Goal: Obtain resource: Download file/media

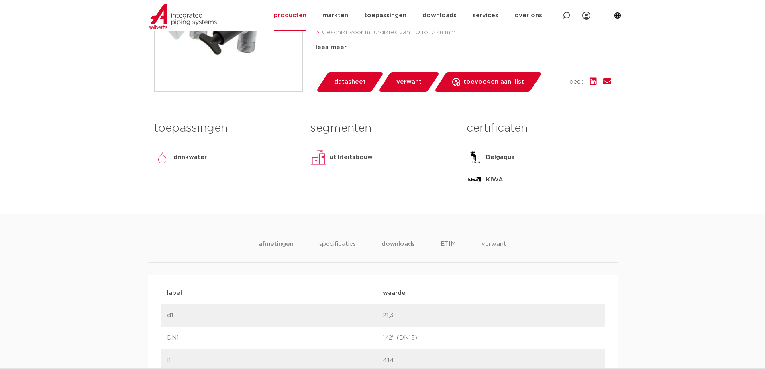
scroll to position [321, 0]
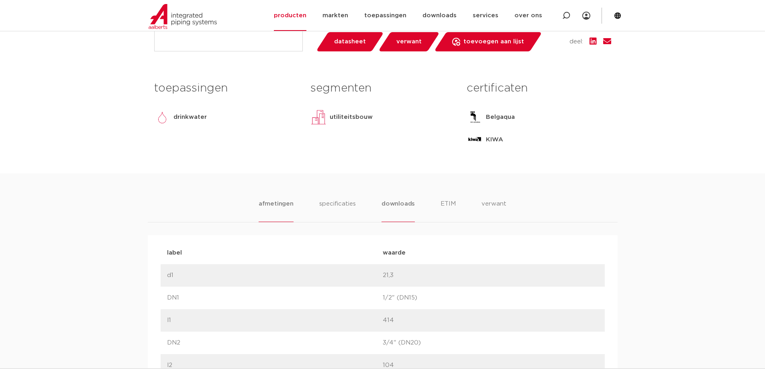
click at [402, 206] on li "downloads" at bounding box center [397, 210] width 33 height 23
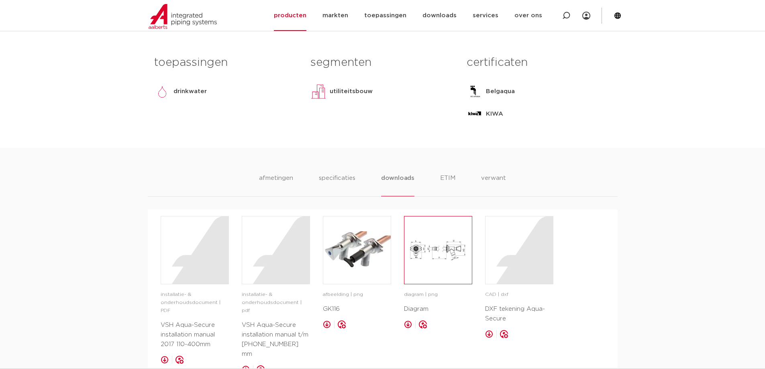
scroll to position [361, 0]
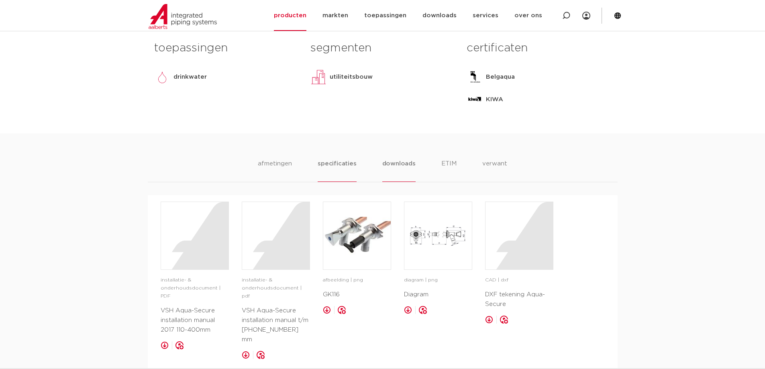
click at [346, 163] on li "specificaties" at bounding box center [336, 170] width 39 height 23
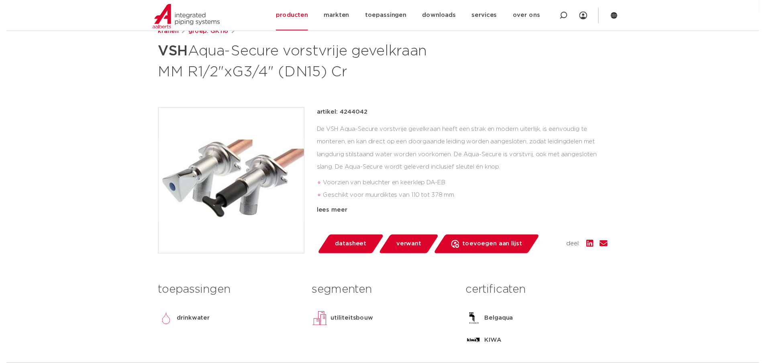
scroll to position [120, 0]
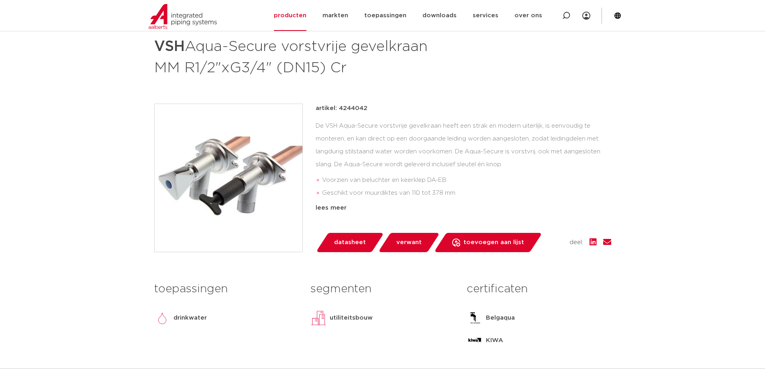
click at [351, 244] on span "datasheet" at bounding box center [350, 242] width 32 height 13
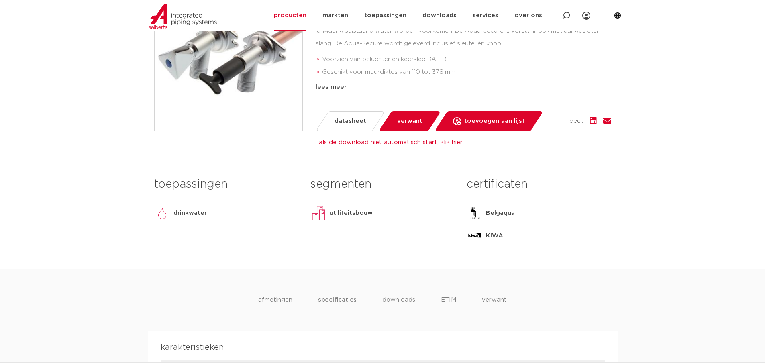
scroll to position [241, 0]
click at [282, 299] on li "afmetingen" at bounding box center [275, 306] width 35 height 23
click at [339, 300] on li "specificaties" at bounding box center [337, 306] width 39 height 23
click at [391, 302] on li "downloads" at bounding box center [398, 306] width 33 height 23
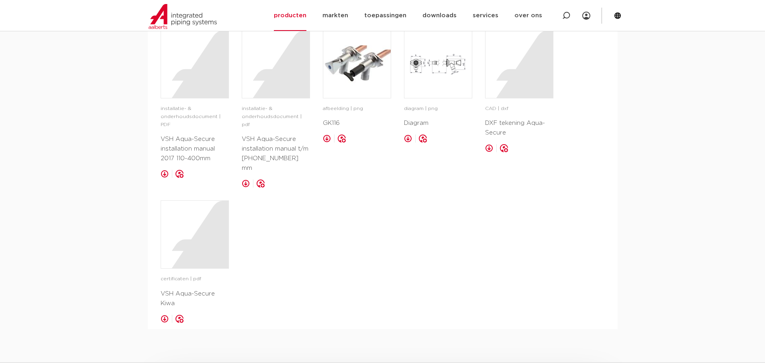
scroll to position [562, 0]
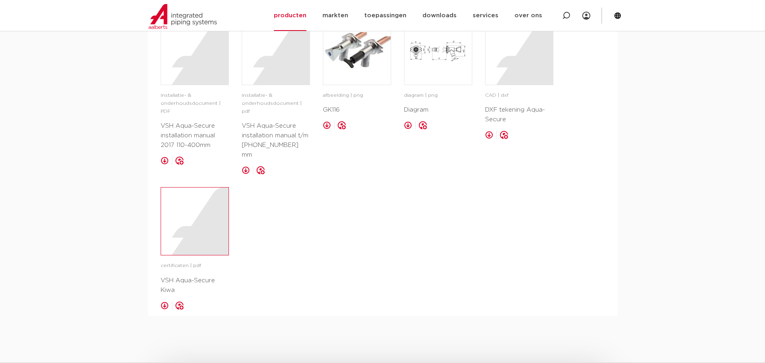
click at [194, 215] on div at bounding box center [194, 220] width 67 height 67
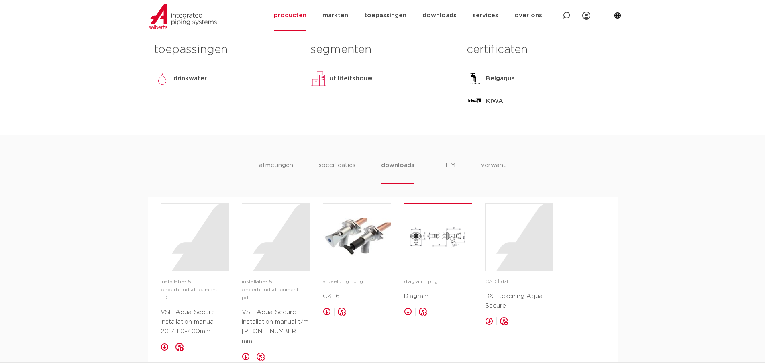
scroll to position [361, 0]
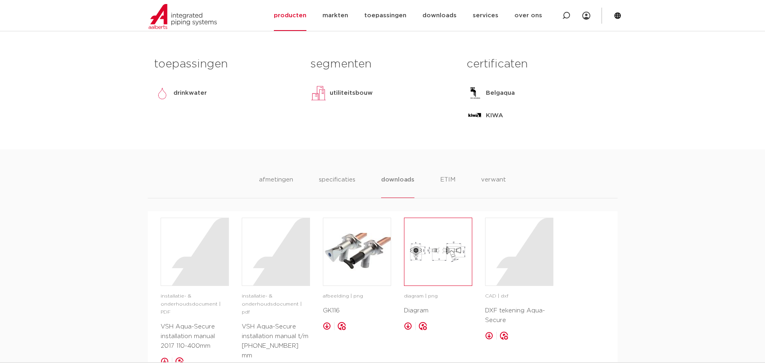
click at [428, 254] on img at bounding box center [437, 251] width 67 height 67
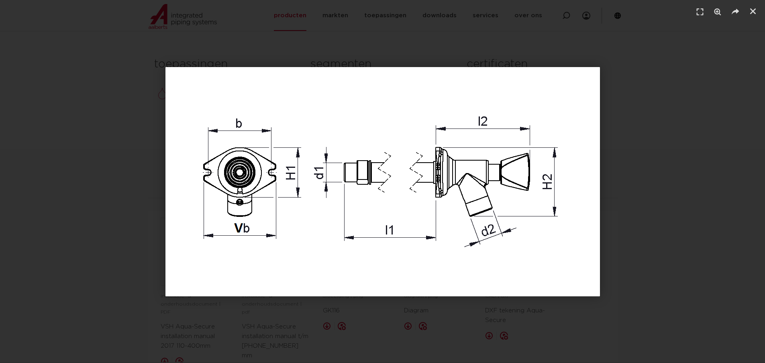
click at [640, 122] on div "1 / 1" at bounding box center [382, 181] width 708 height 307
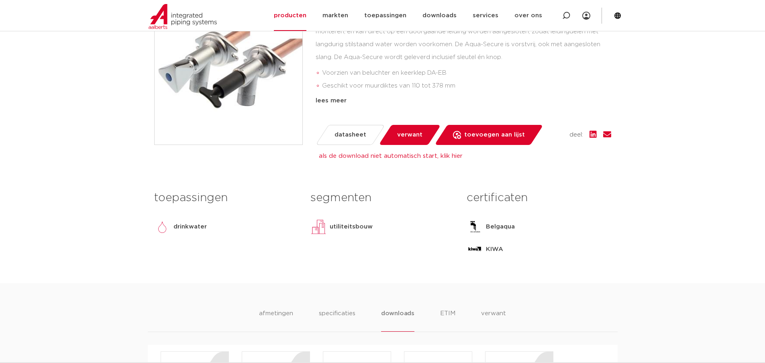
scroll to position [201, 0]
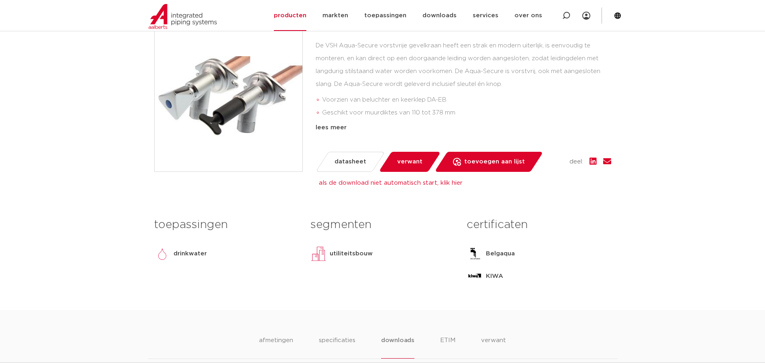
click at [410, 165] on span "verwant" at bounding box center [409, 161] width 25 height 13
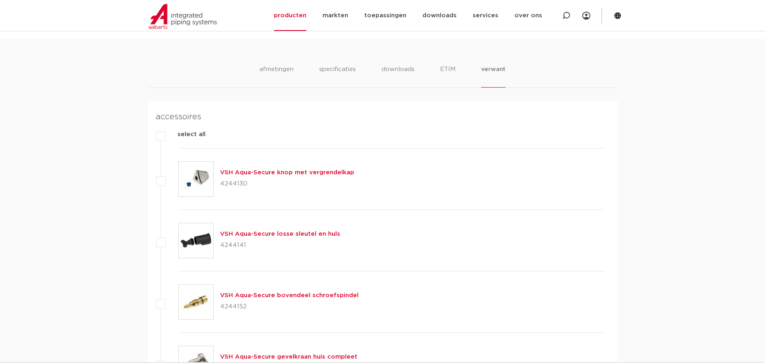
scroll to position [511, 0]
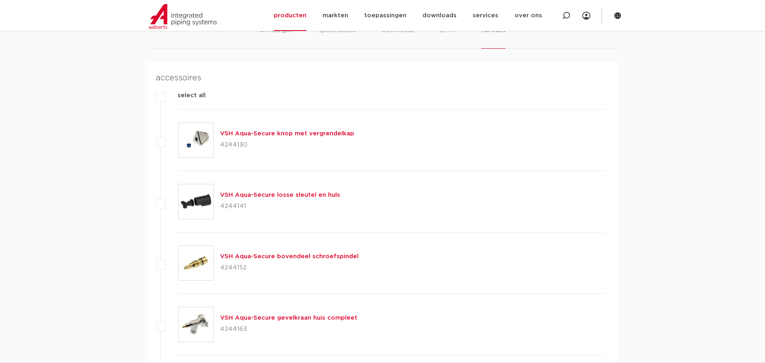
click at [310, 134] on link "VSH Aqua-Secure knop met vergrendelkap" at bounding box center [287, 133] width 134 height 6
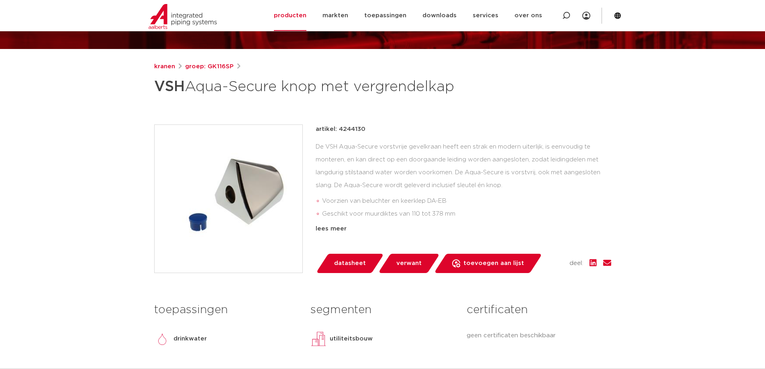
scroll to position [120, 0]
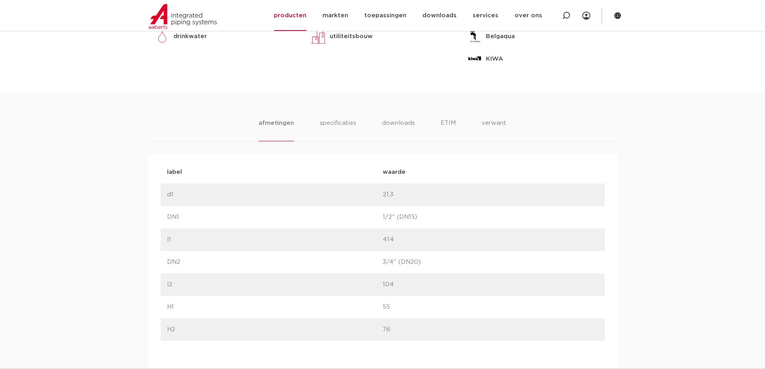
scroll to position [294, 0]
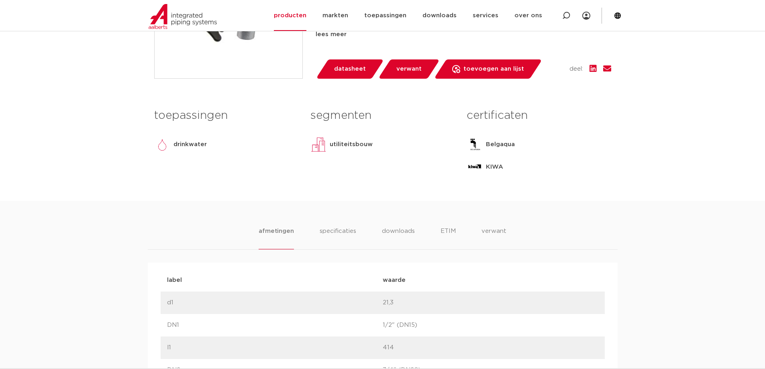
click at [410, 67] on span "verwant" at bounding box center [408, 69] width 25 height 13
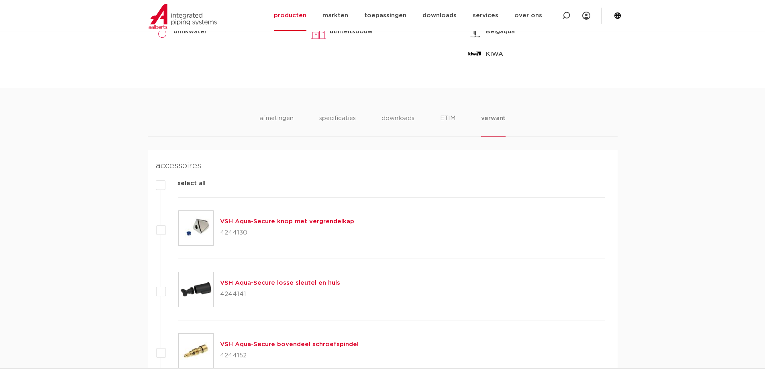
scroll to position [494, 0]
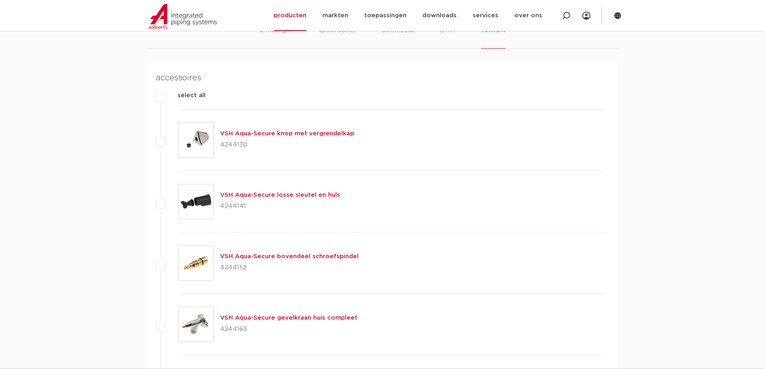
click at [251, 256] on link "VSH Aqua-Secure bovendeel schroefspindel" at bounding box center [289, 256] width 138 height 6
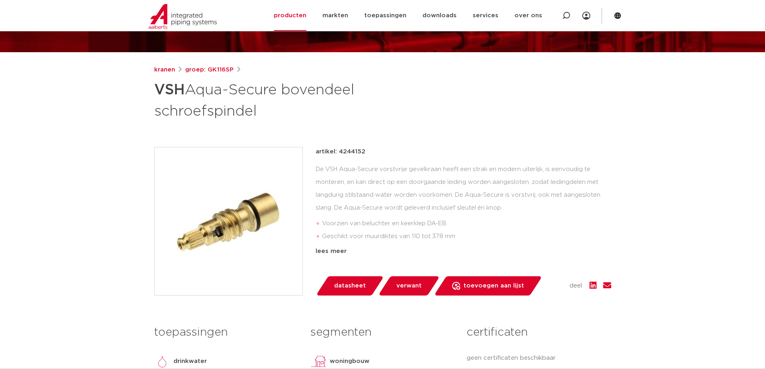
scroll to position [80, 0]
